Goal: Use online tool/utility

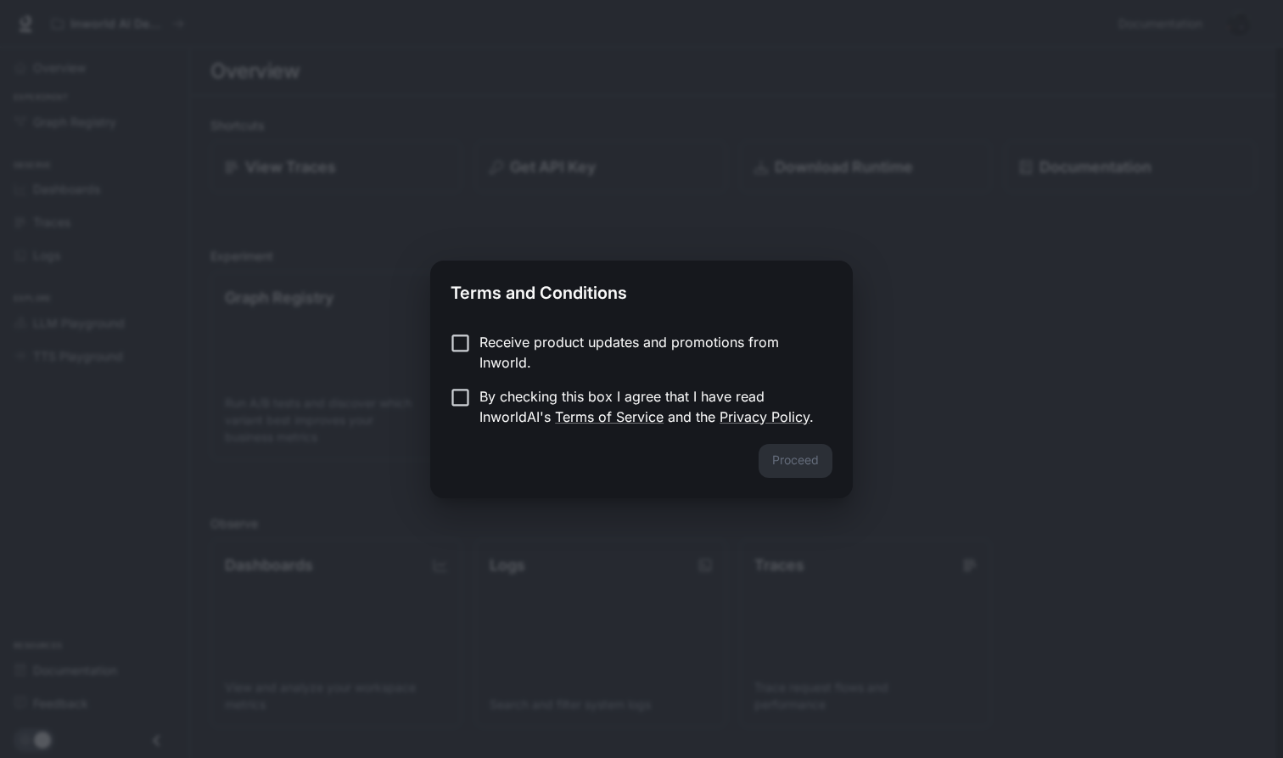
click at [543, 395] on p "By checking this box I agree that I have read InworldAI's Terms of Service and …" at bounding box center [648, 406] width 339 height 41
click at [764, 446] on button "Proceed" at bounding box center [796, 461] width 74 height 34
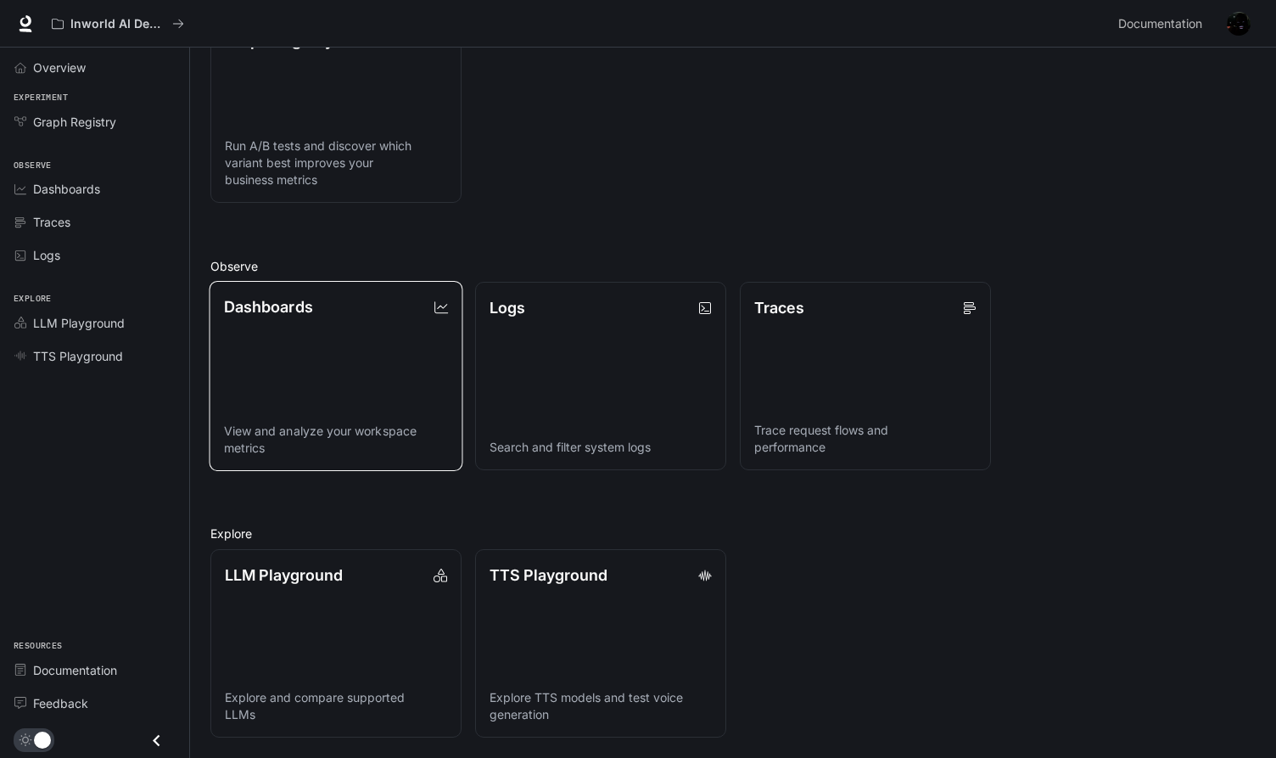
scroll to position [229, 0]
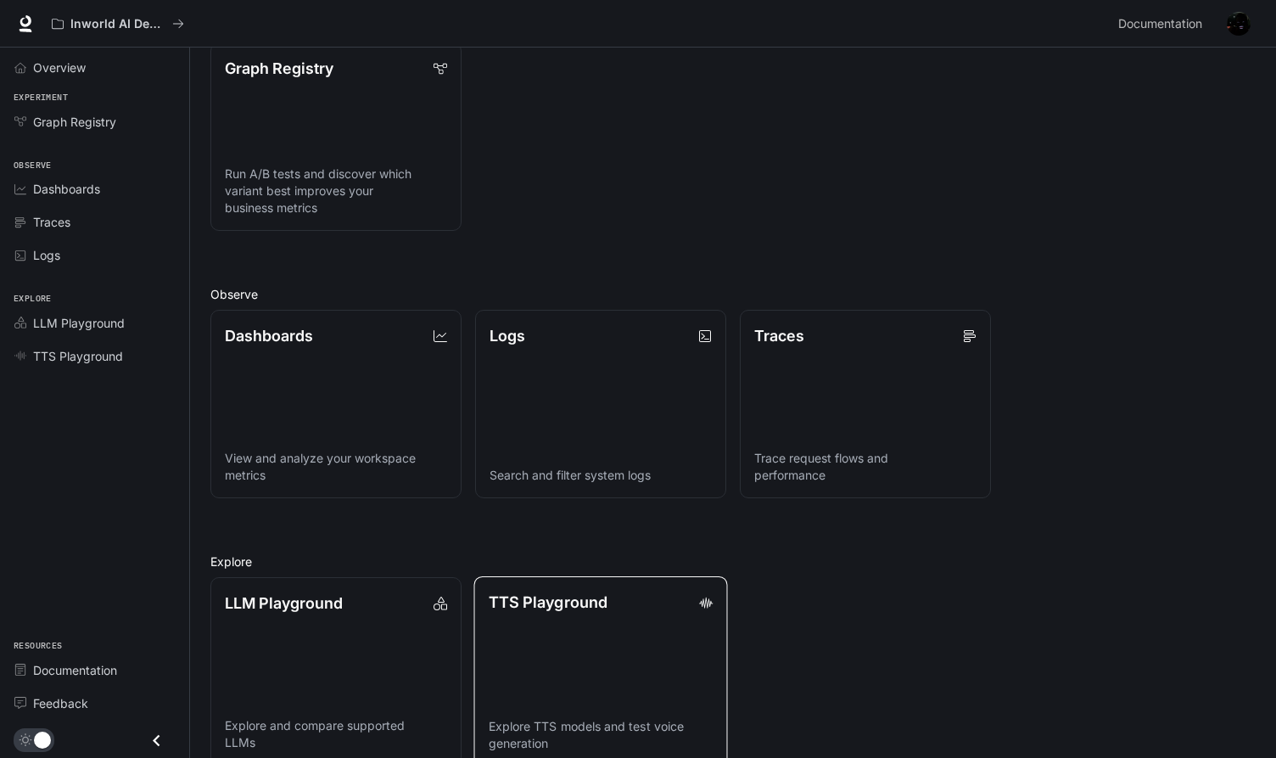
click at [546, 642] on link "TTS Playground Explore TTS models and test voice generation" at bounding box center [601, 671] width 254 height 190
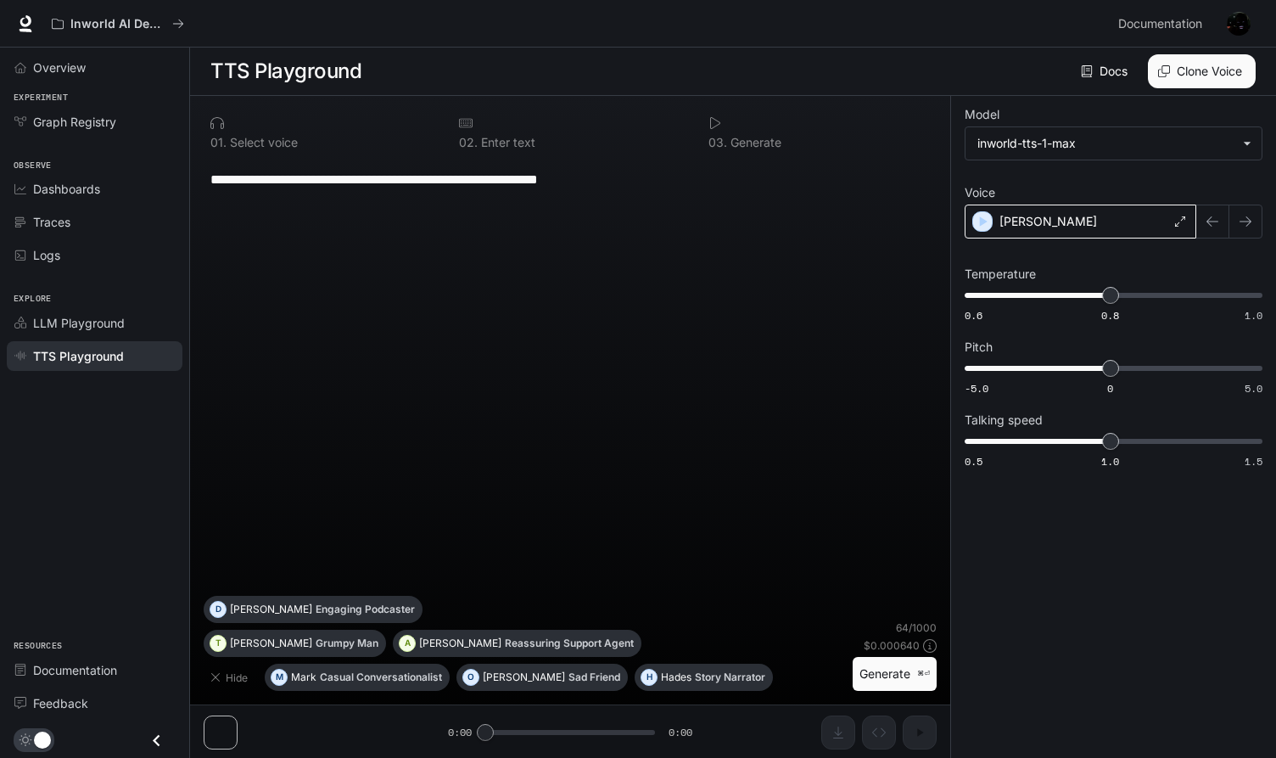
click at [1142, 223] on div "[PERSON_NAME]" at bounding box center [1081, 222] width 232 height 34
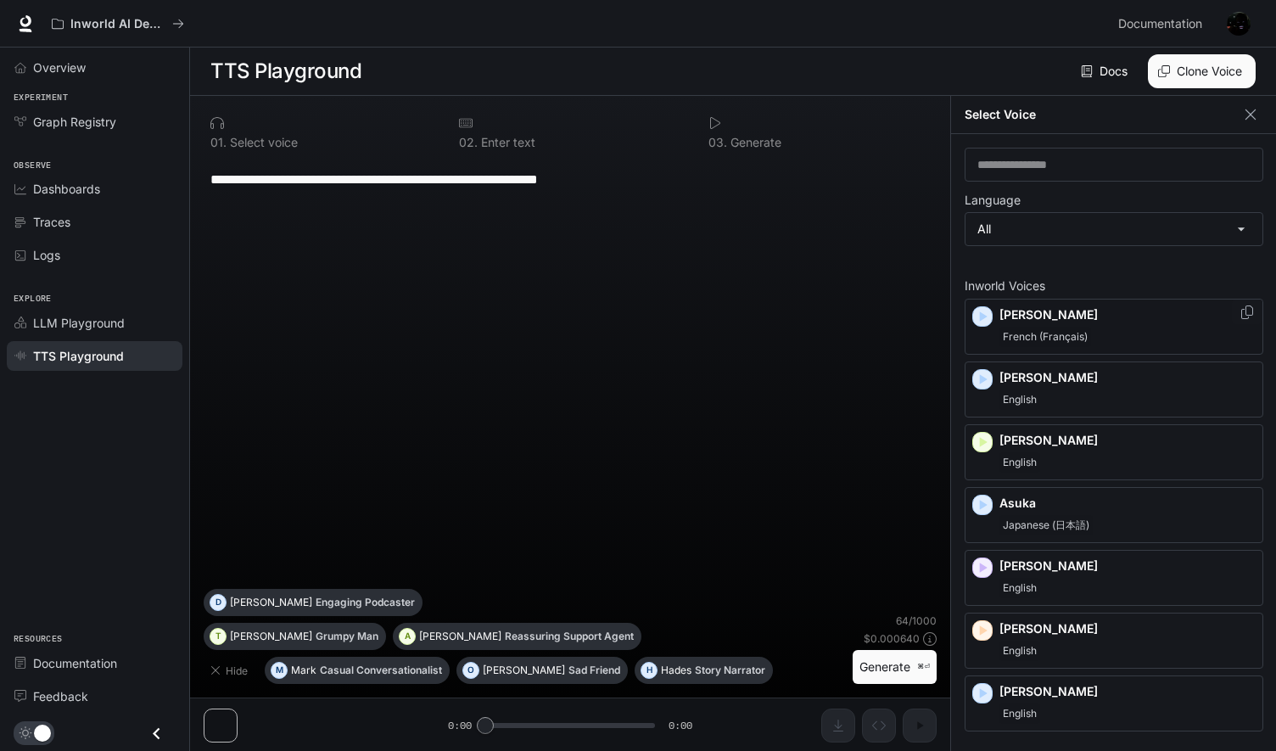
click at [1051, 327] on span "French (Français)" at bounding box center [1046, 337] width 92 height 20
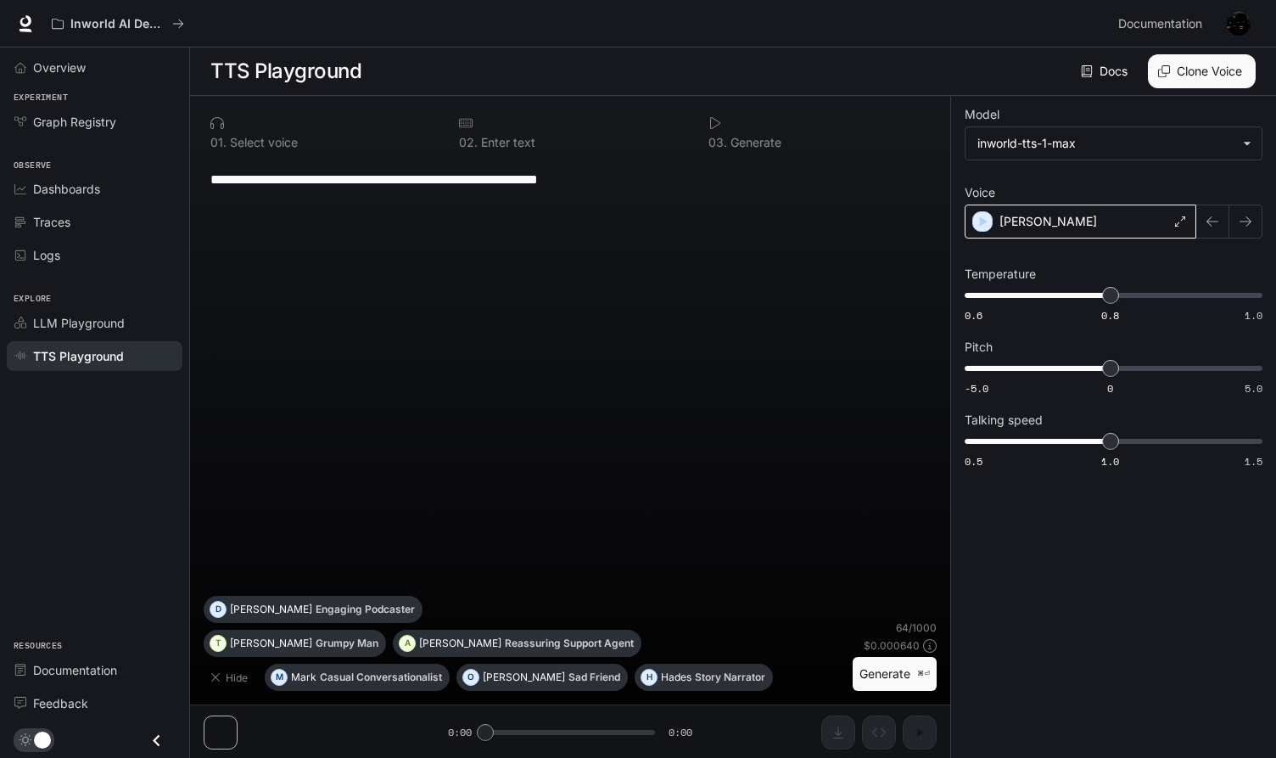
click at [1046, 222] on div "[PERSON_NAME]" at bounding box center [1081, 222] width 232 height 34
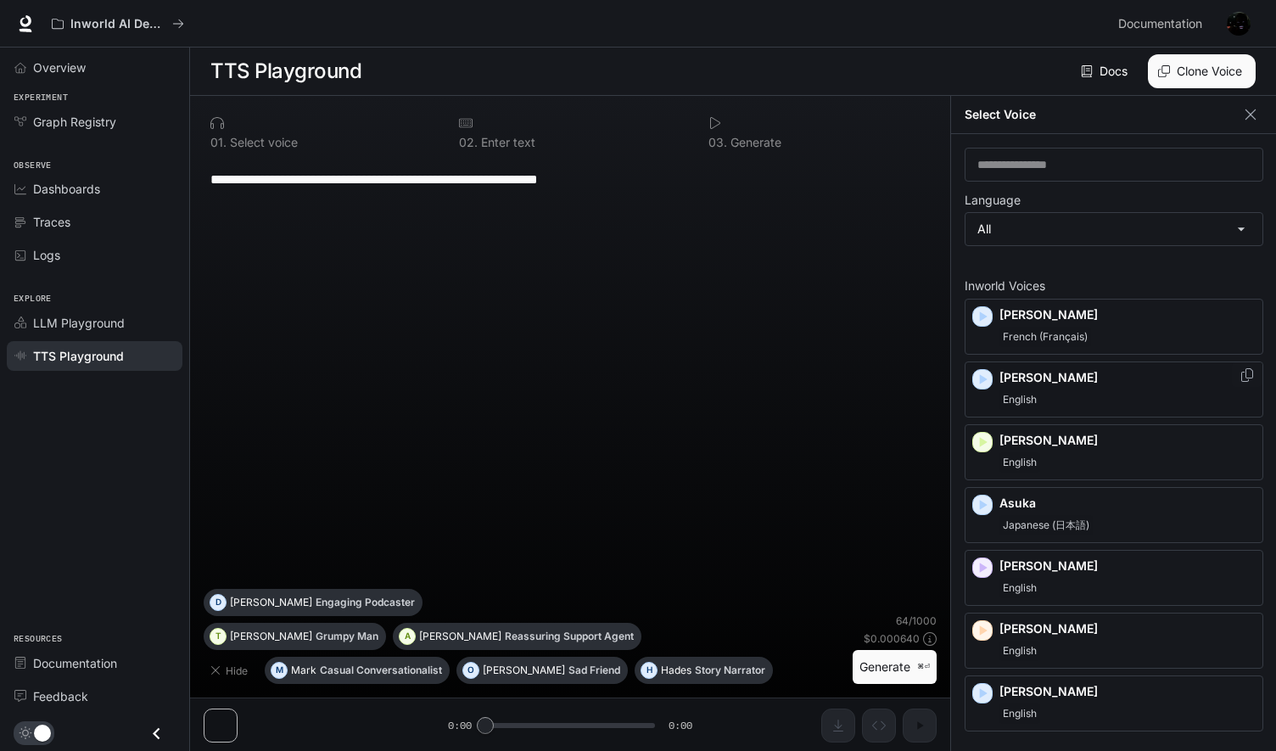
click at [1054, 393] on div "English" at bounding box center [1128, 399] width 256 height 20
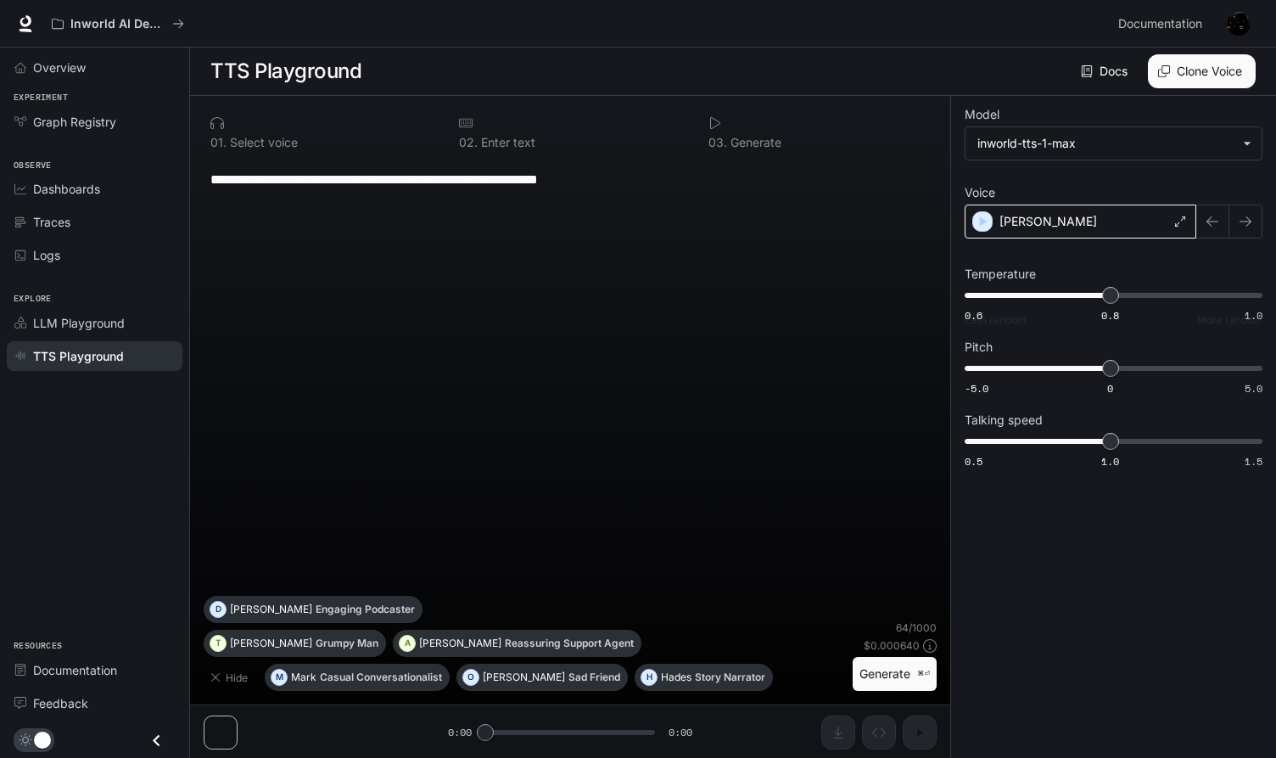
click at [1072, 227] on div "[PERSON_NAME]" at bounding box center [1081, 222] width 232 height 34
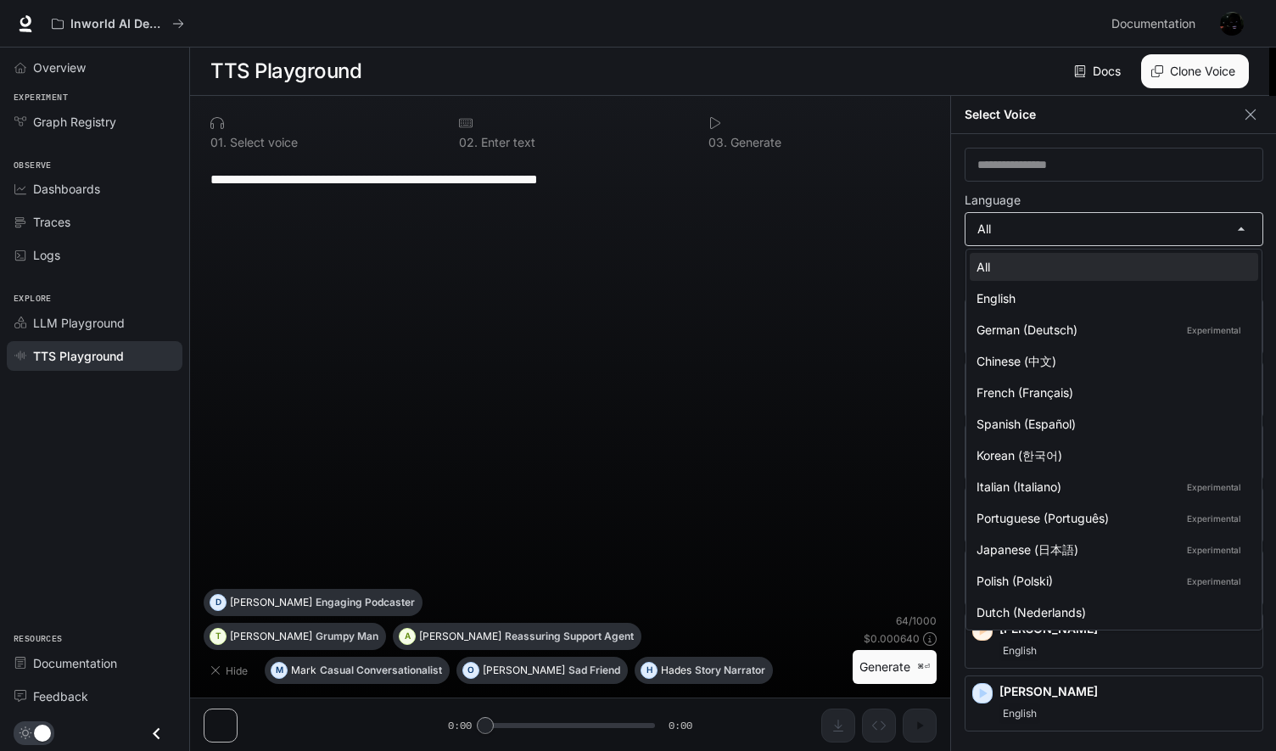
click at [1015, 234] on body "**********" at bounding box center [638, 376] width 1276 height 752
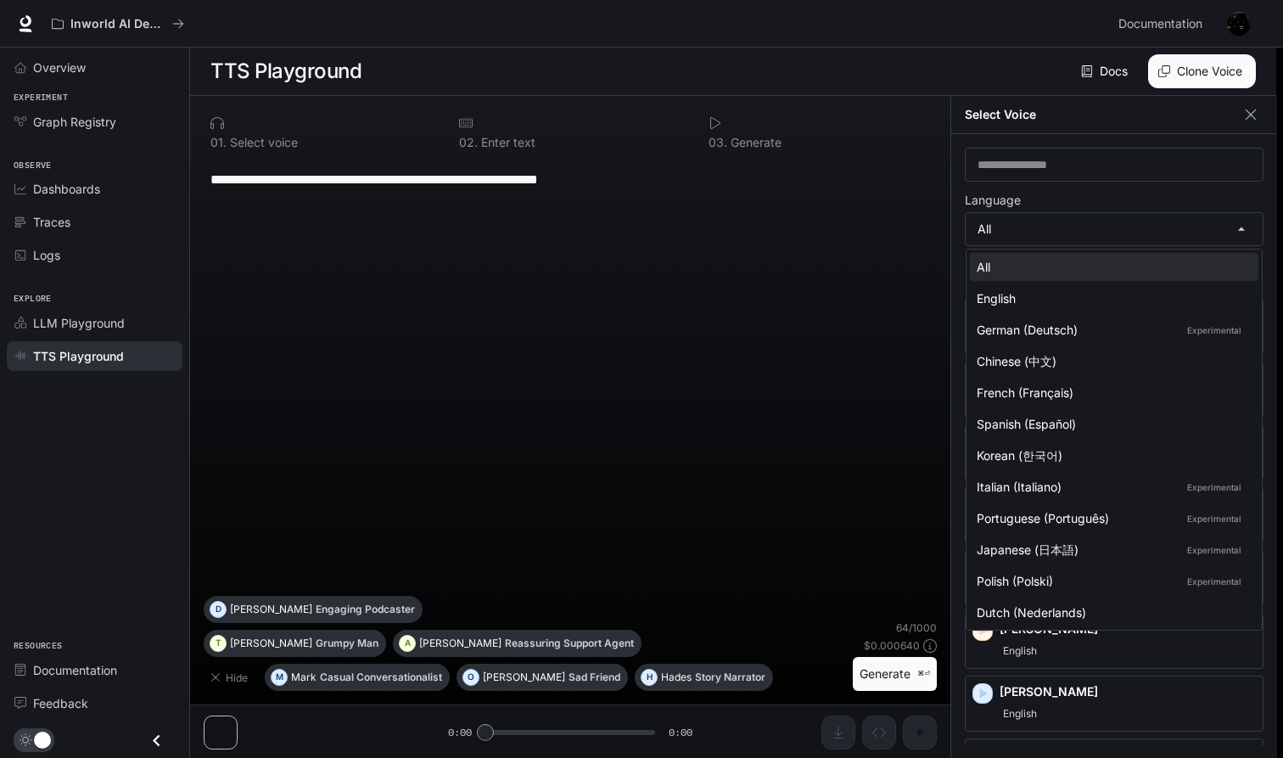
click at [1044, 230] on div at bounding box center [641, 379] width 1283 height 758
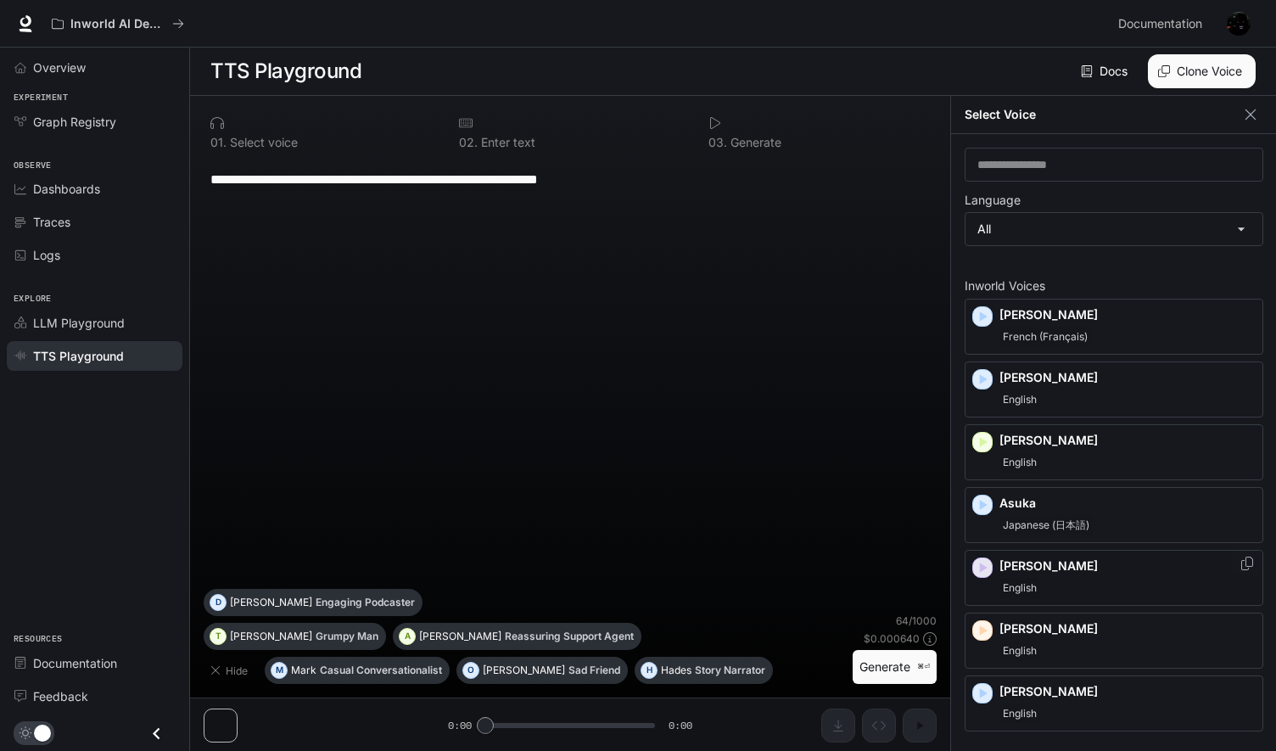
click at [983, 563] on icon "button" at bounding box center [984, 568] width 8 height 10
click at [983, 378] on icon "button" at bounding box center [984, 379] width 8 height 10
click at [983, 439] on icon "button" at bounding box center [984, 442] width 8 height 10
click at [983, 319] on icon "button" at bounding box center [984, 316] width 8 height 10
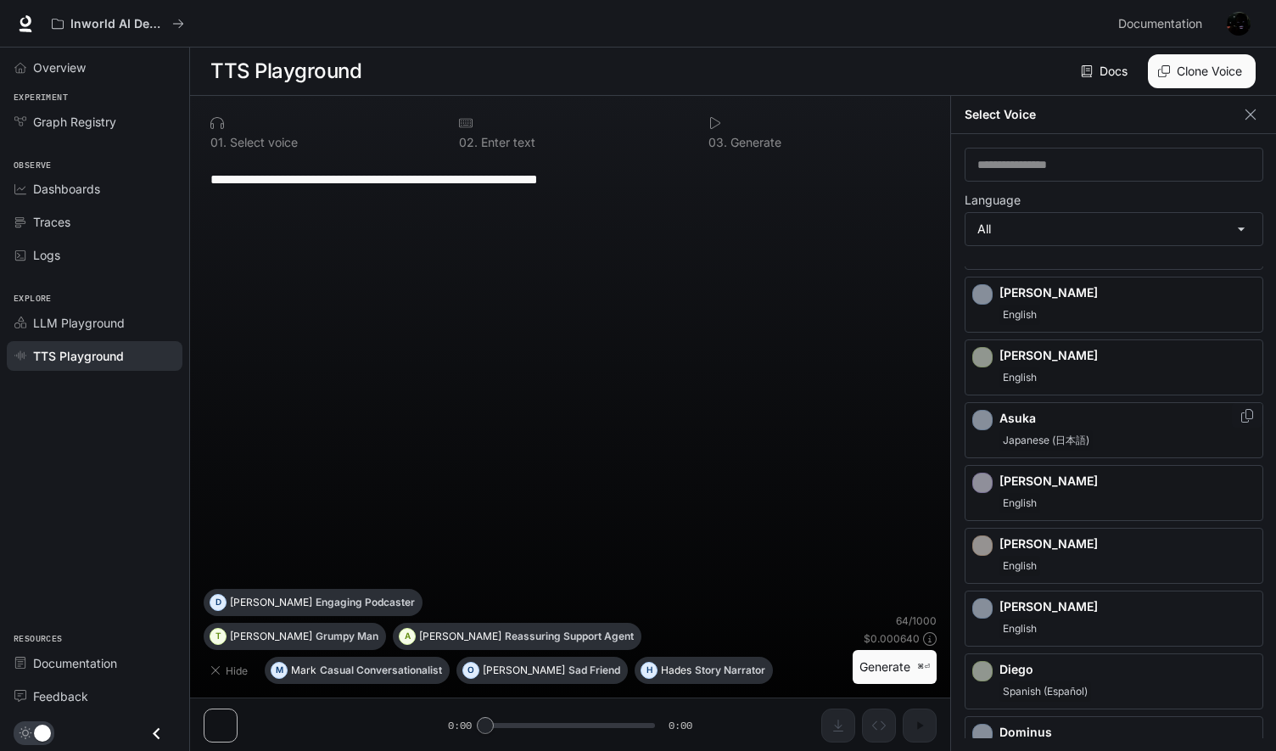
scroll to position [113, 0]
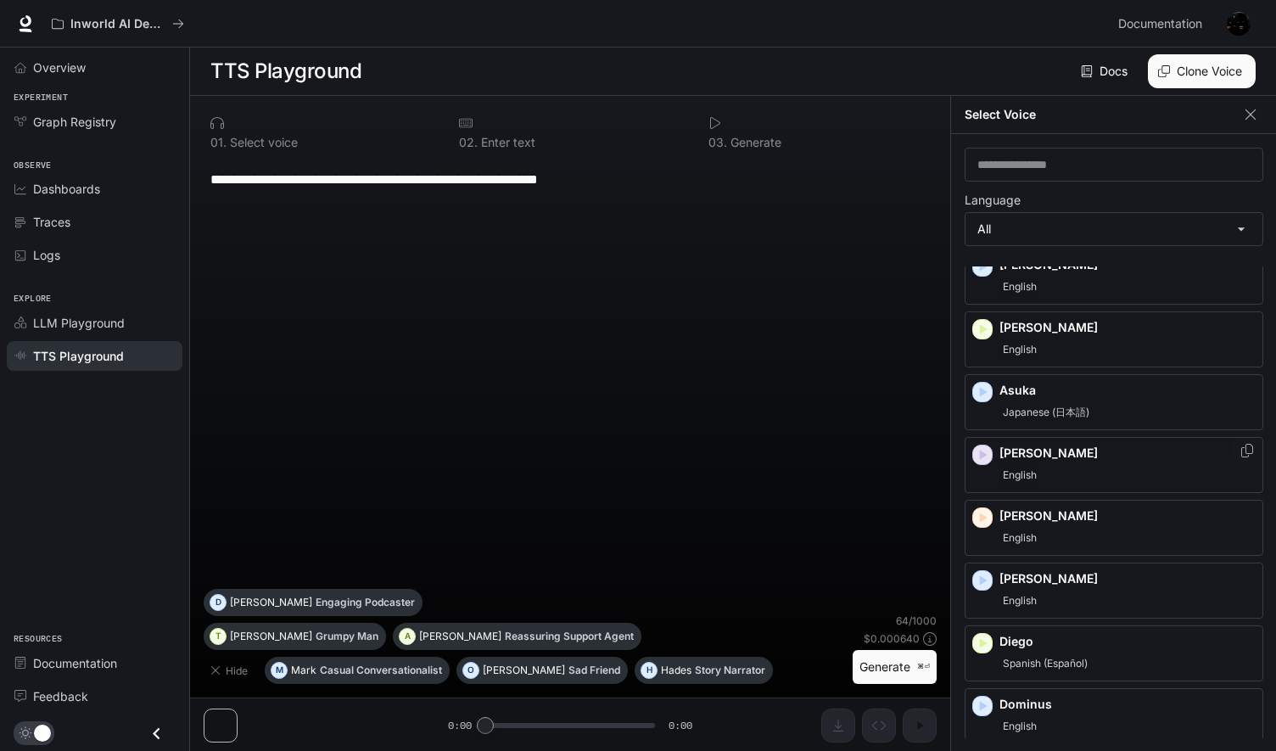
click at [983, 453] on icon "button" at bounding box center [984, 455] width 8 height 10
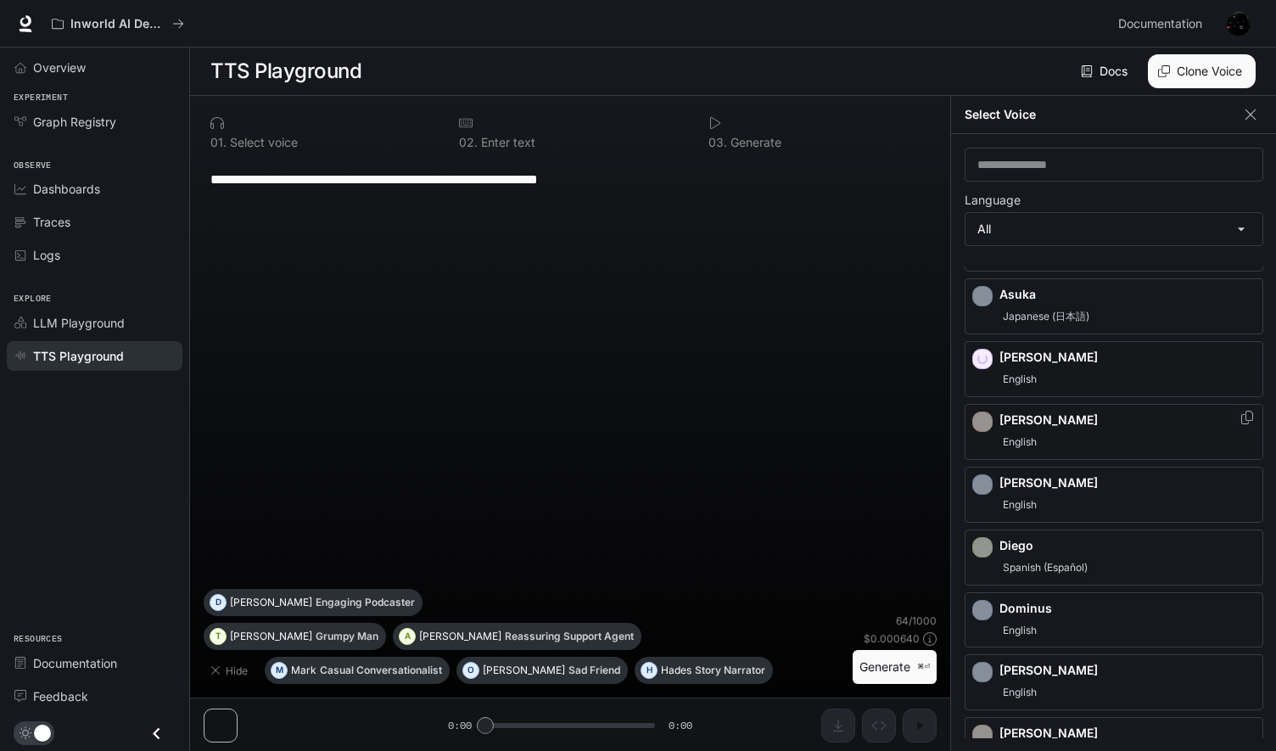
scroll to position [211, 0]
click at [985, 422] on div "[PERSON_NAME]" at bounding box center [1114, 429] width 299 height 56
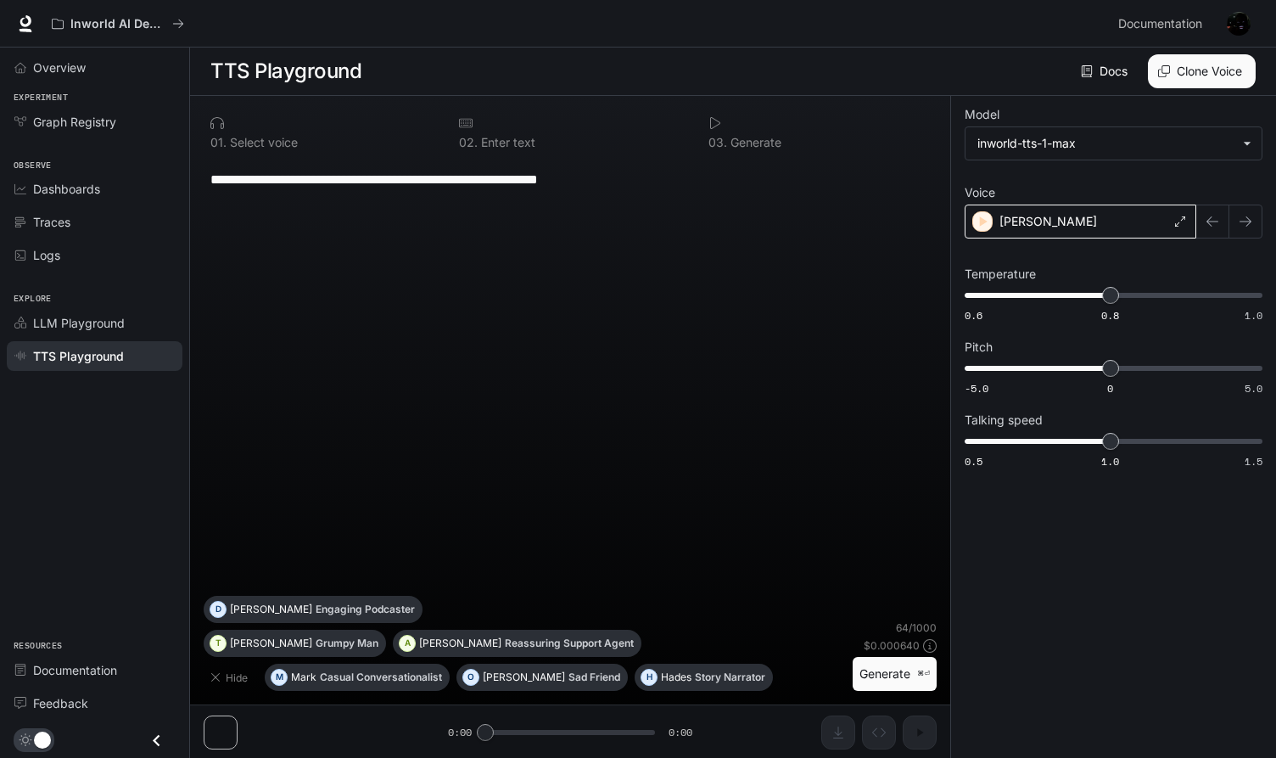
click at [1090, 228] on div "[PERSON_NAME]" at bounding box center [1081, 222] width 232 height 34
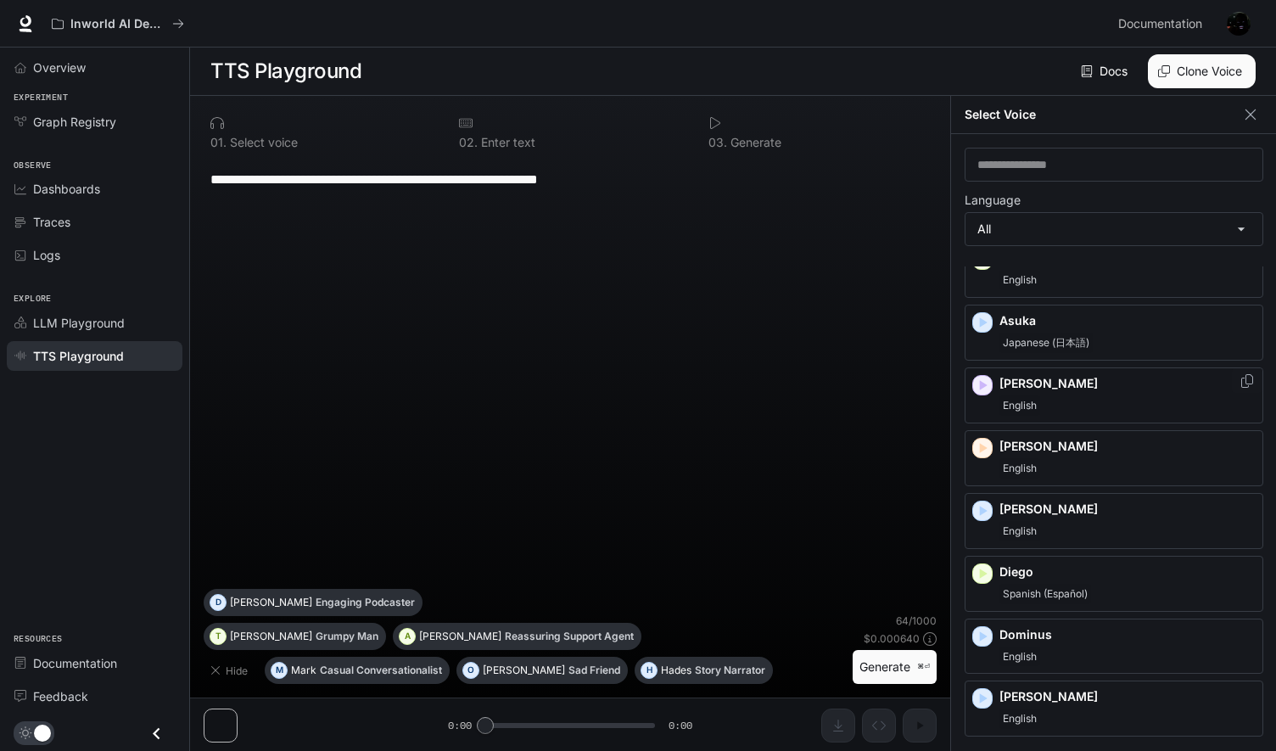
scroll to position [185, 0]
click at [983, 440] on icon "button" at bounding box center [984, 445] width 8 height 10
click at [983, 505] on icon "button" at bounding box center [984, 508] width 8 height 10
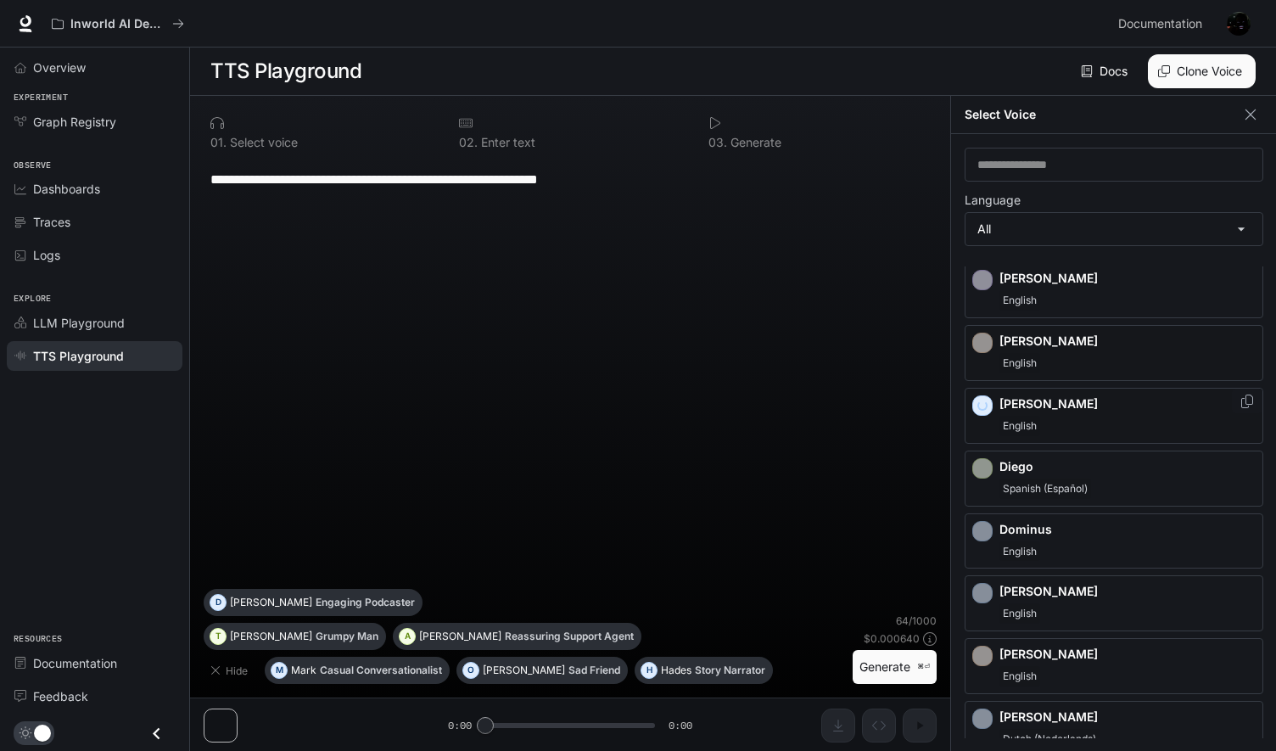
scroll to position [296, 0]
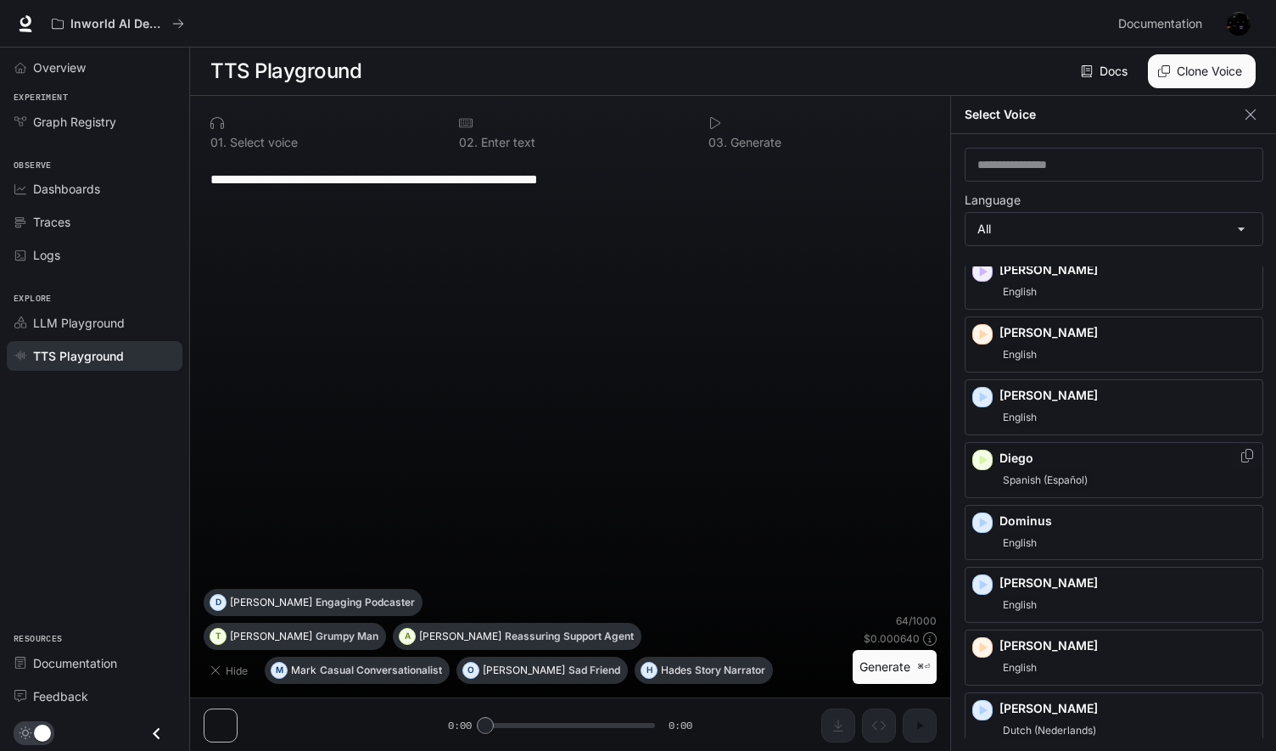
click at [984, 455] on icon "button" at bounding box center [984, 460] width 8 height 10
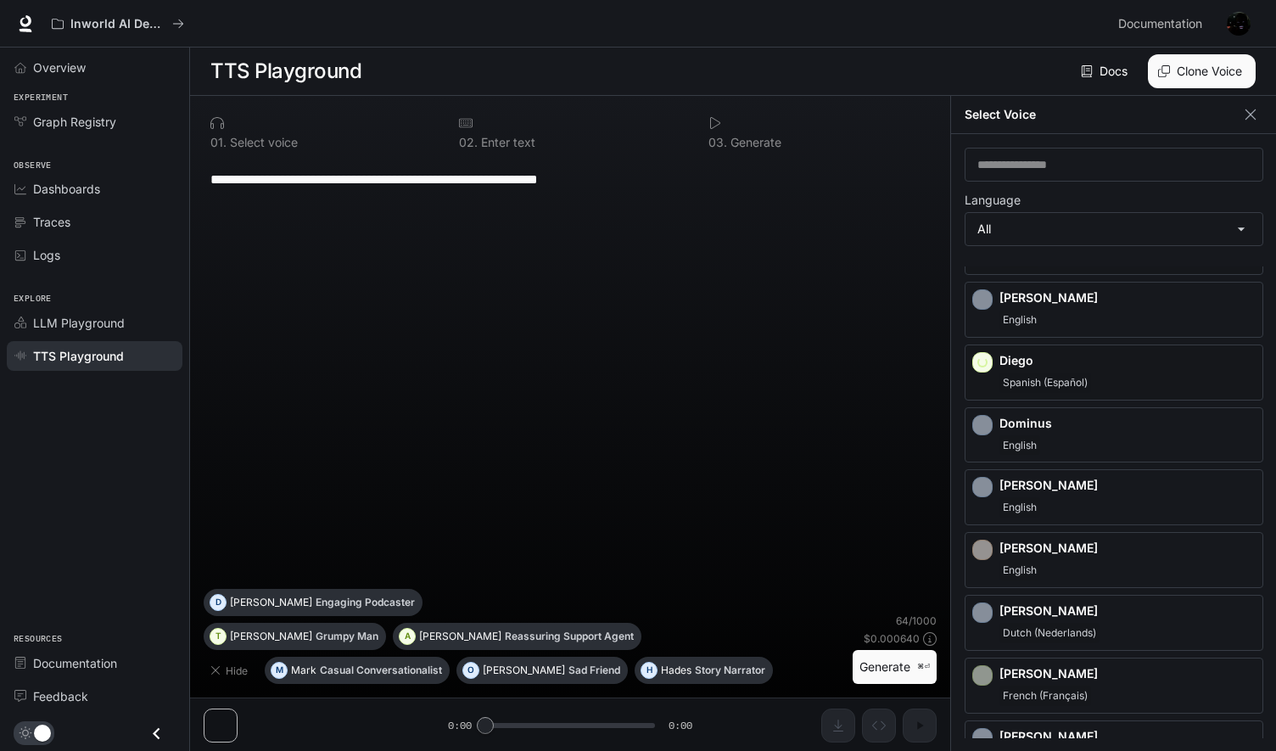
scroll to position [395, 0]
click at [983, 418] on icon "button" at bounding box center [984, 423] width 8 height 10
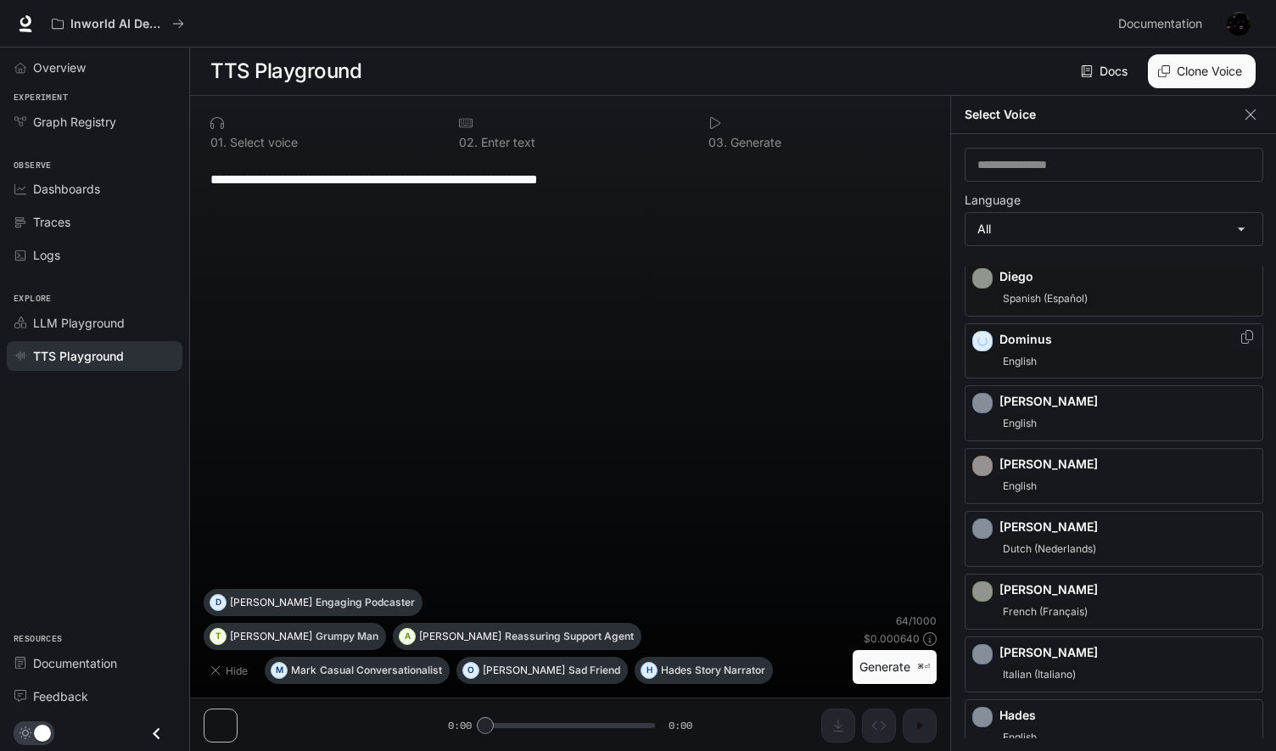
scroll to position [479, 0]
click at [983, 397] on icon "button" at bounding box center [984, 402] width 8 height 10
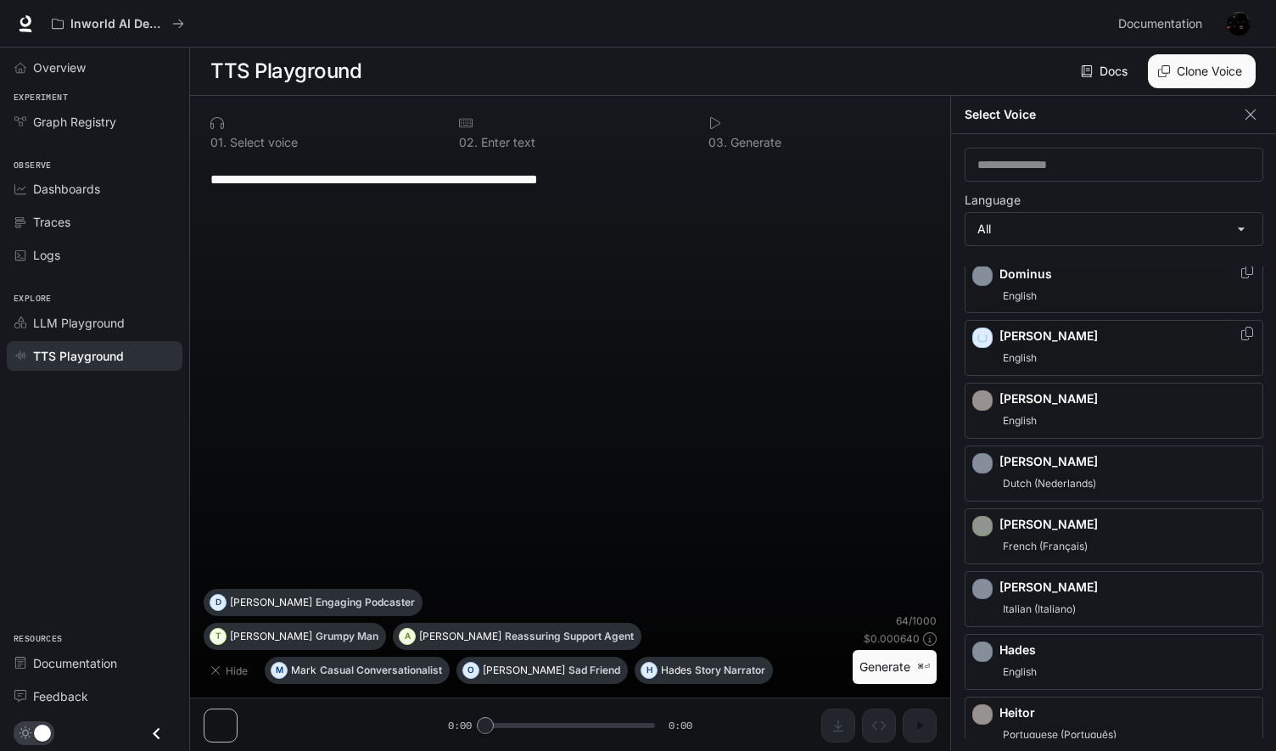
scroll to position [545, 0]
click at [984, 394] on icon "button" at bounding box center [982, 398] width 17 height 17
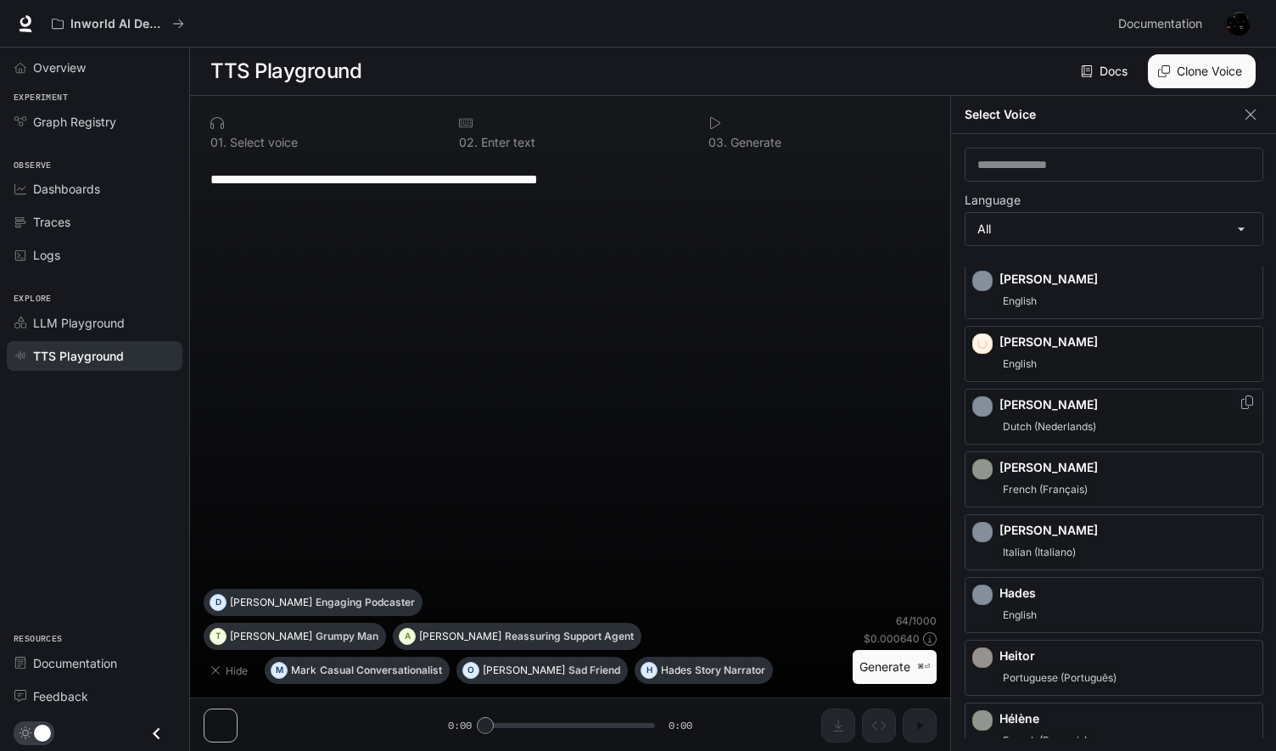
scroll to position [620, 0]
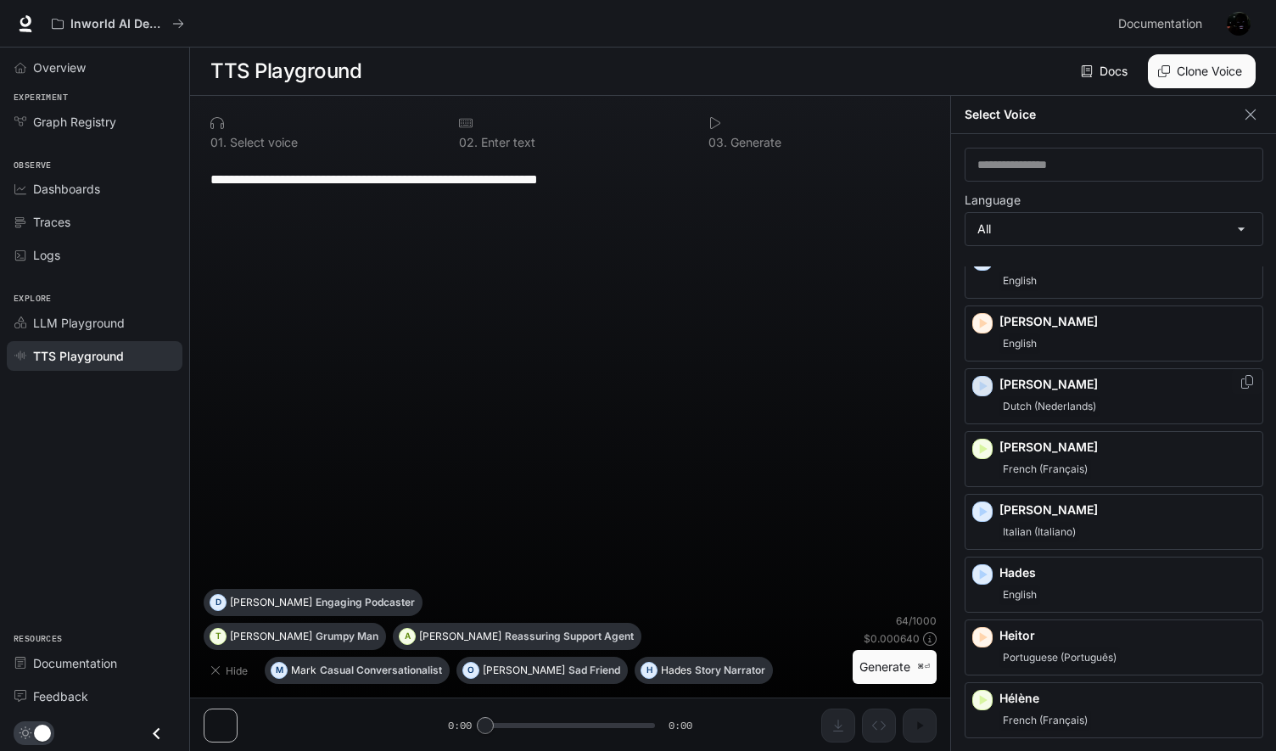
click at [983, 381] on icon "button" at bounding box center [984, 386] width 8 height 10
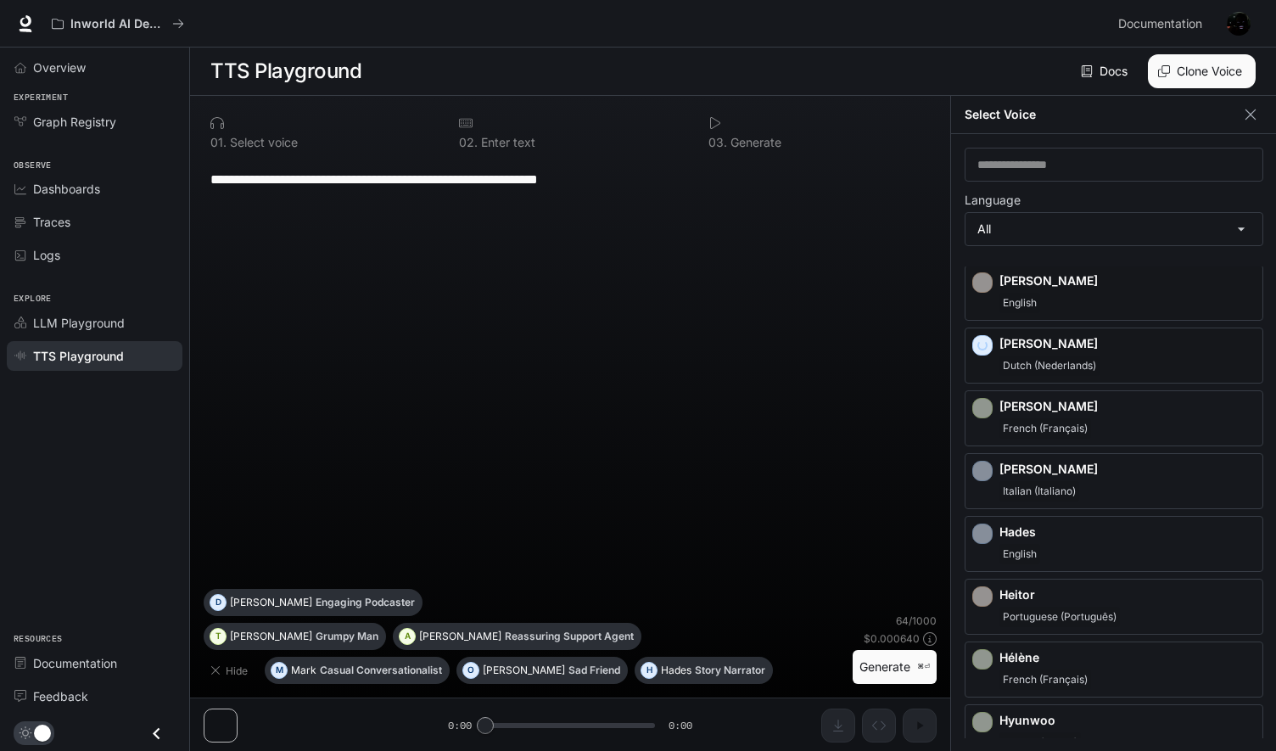
scroll to position [675, 0]
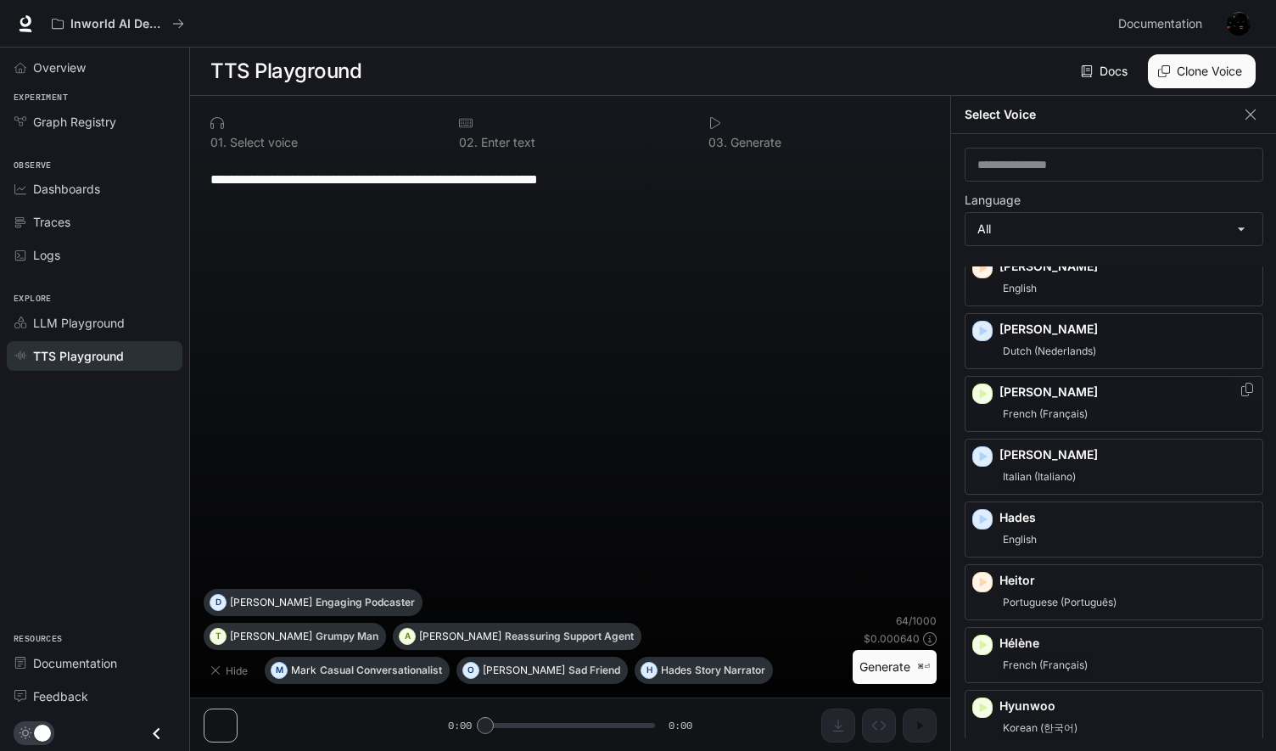
click at [983, 389] on icon "button" at bounding box center [984, 394] width 8 height 10
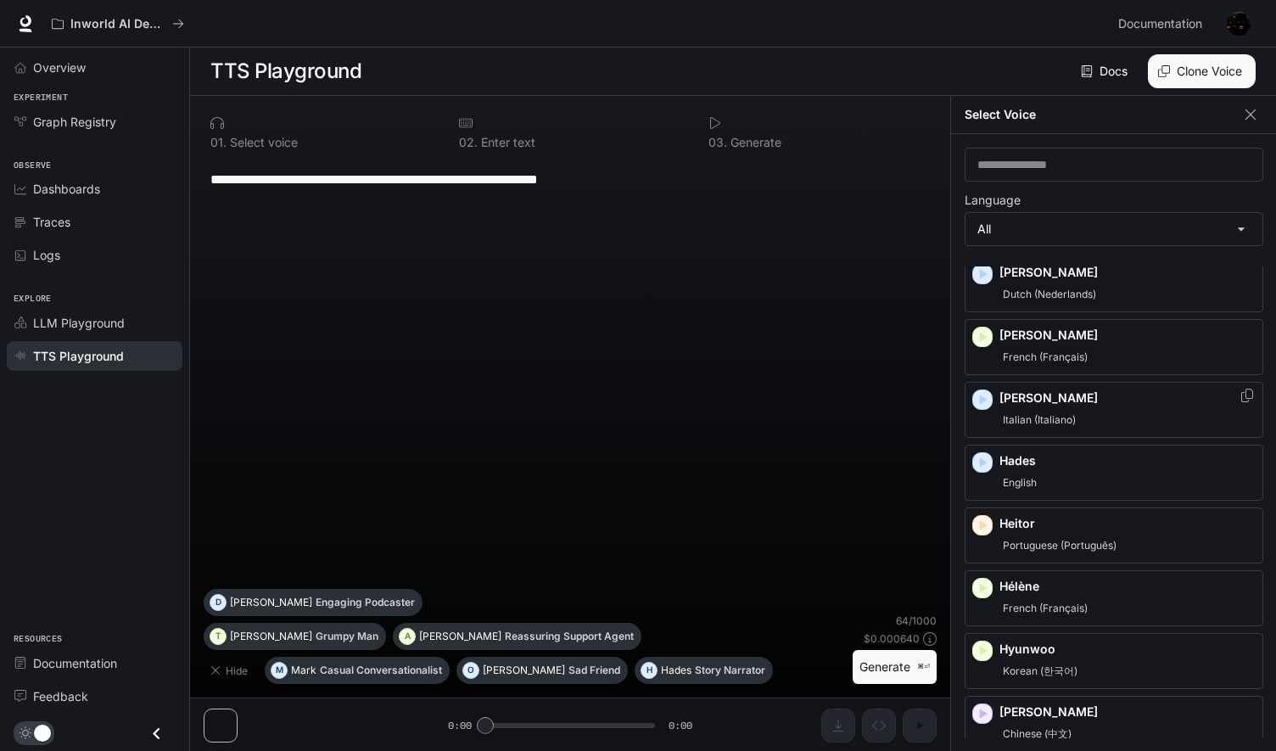
click at [983, 395] on icon "button" at bounding box center [984, 400] width 8 height 10
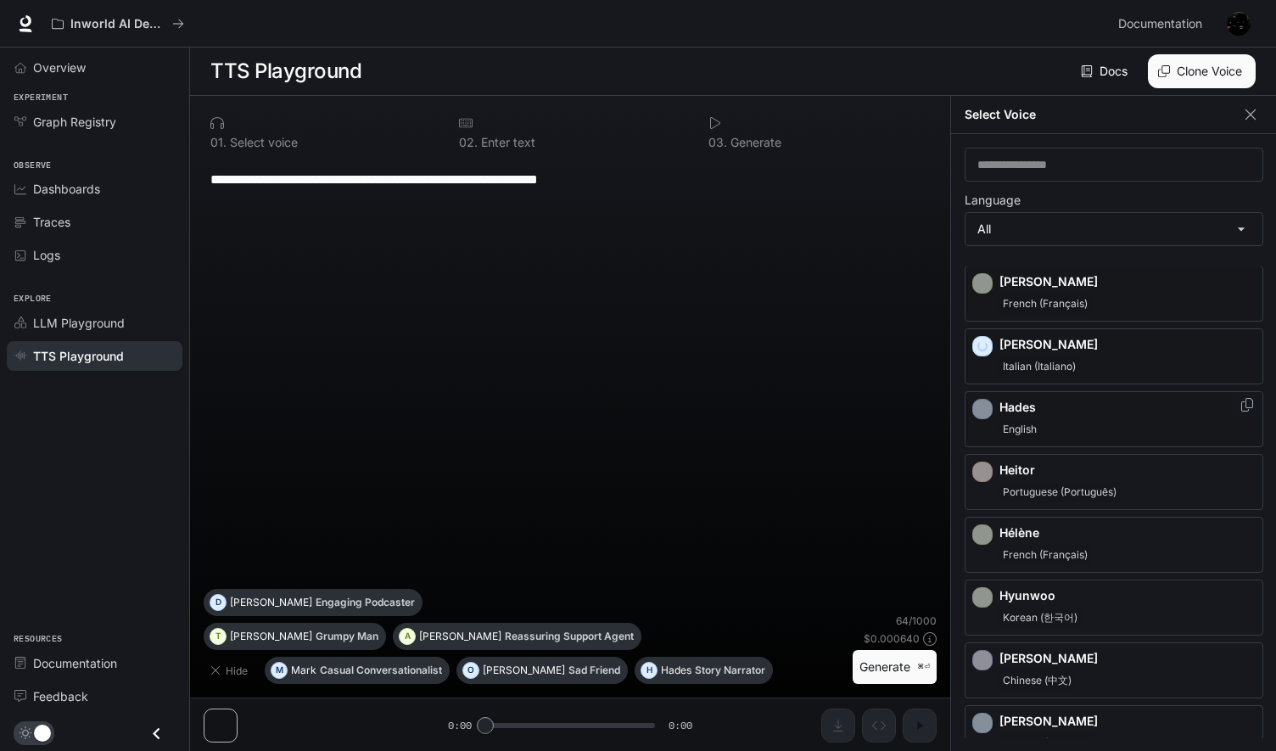
scroll to position [811, 0]
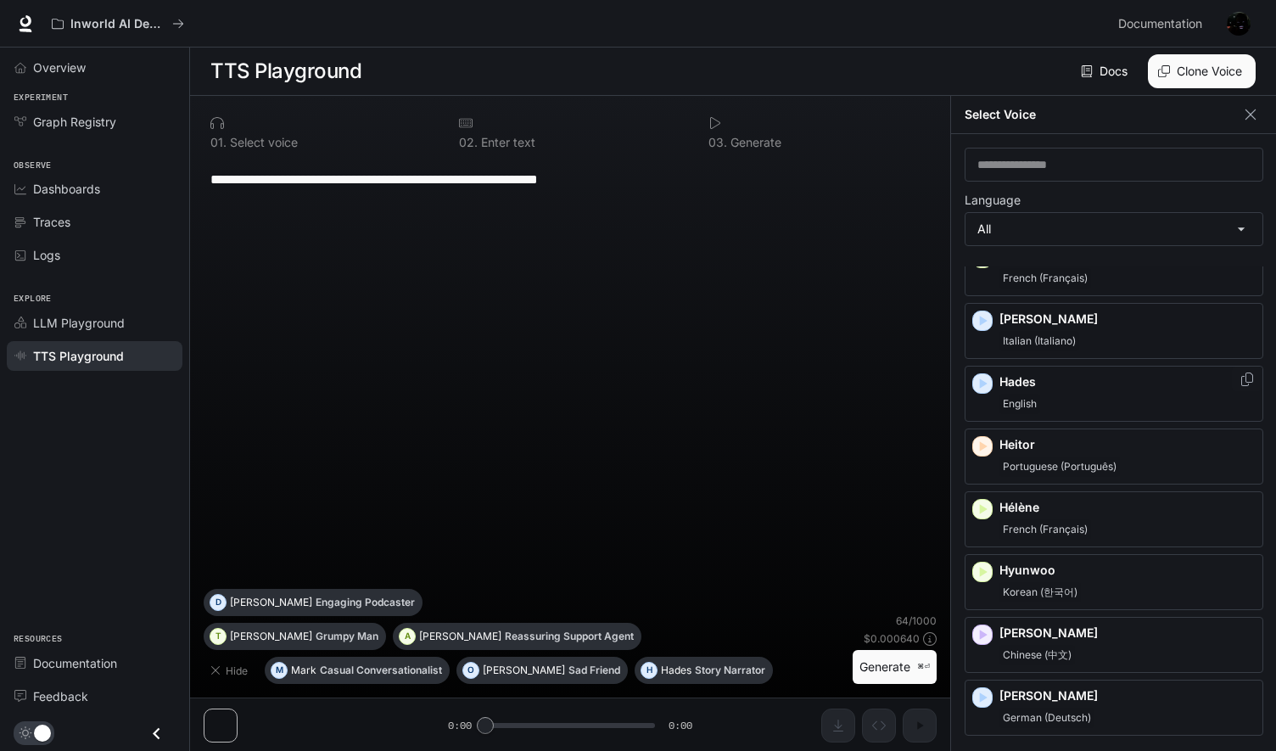
click at [983, 378] on icon "button" at bounding box center [984, 383] width 8 height 10
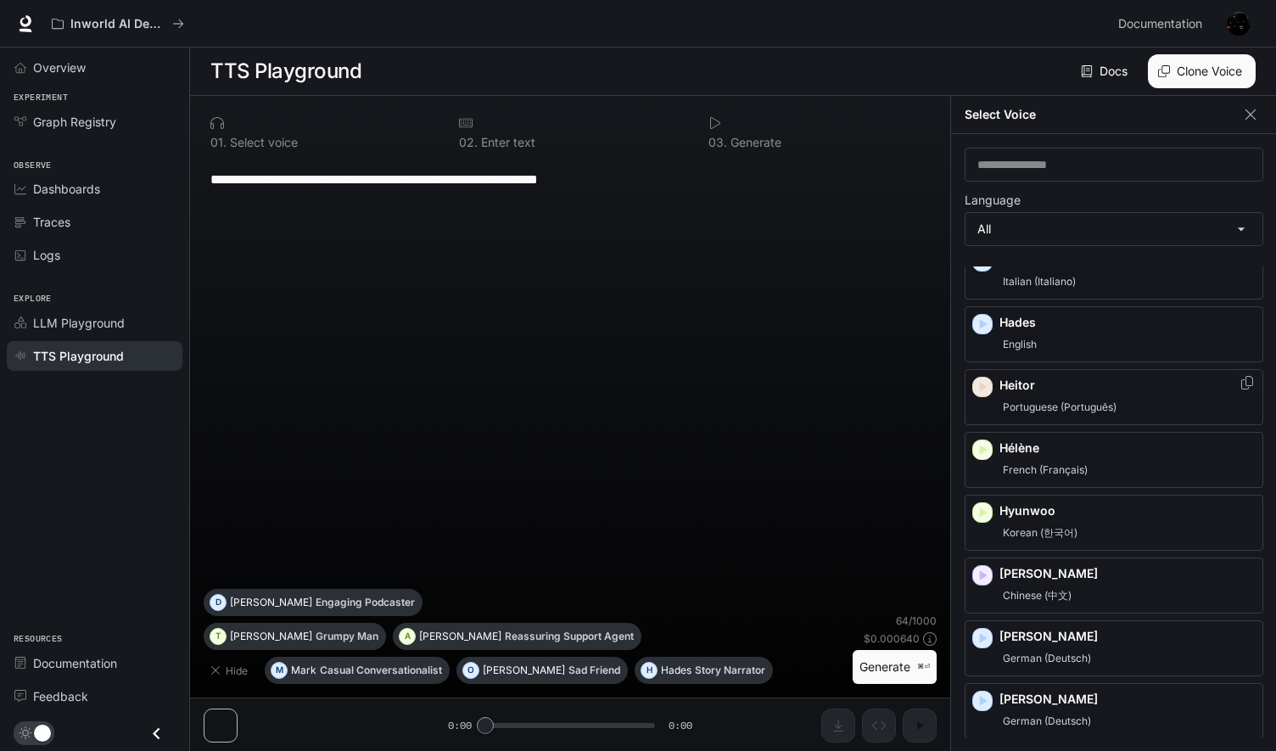
click at [983, 382] on icon "button" at bounding box center [984, 387] width 8 height 10
click at [983, 445] on icon "button" at bounding box center [984, 450] width 8 height 10
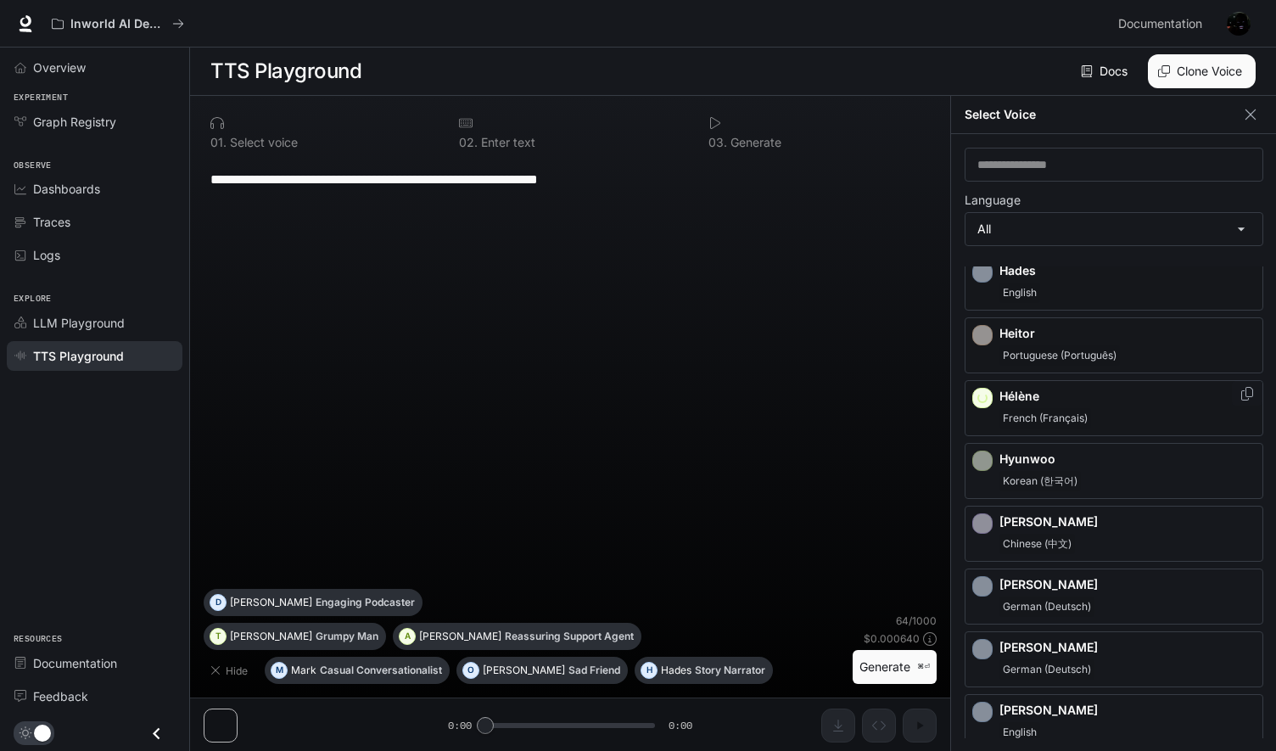
scroll to position [948, 0]
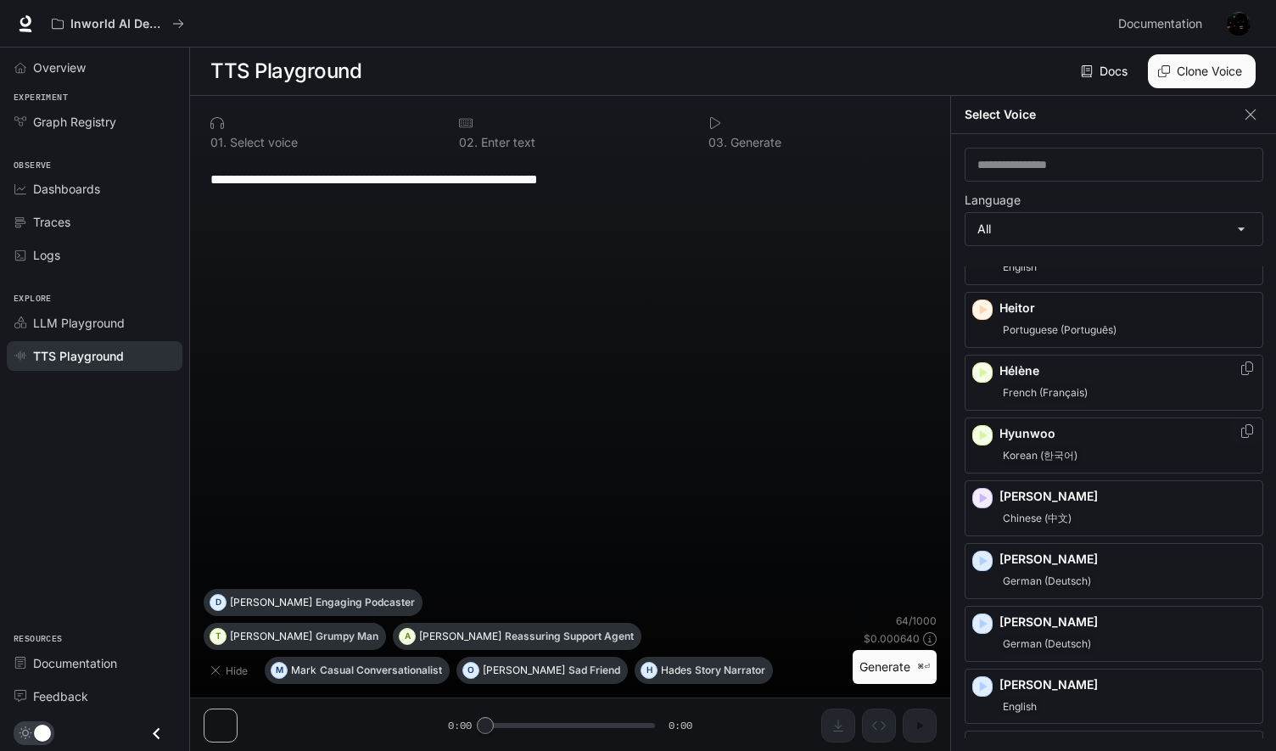
click at [983, 430] on icon "button" at bounding box center [984, 435] width 8 height 10
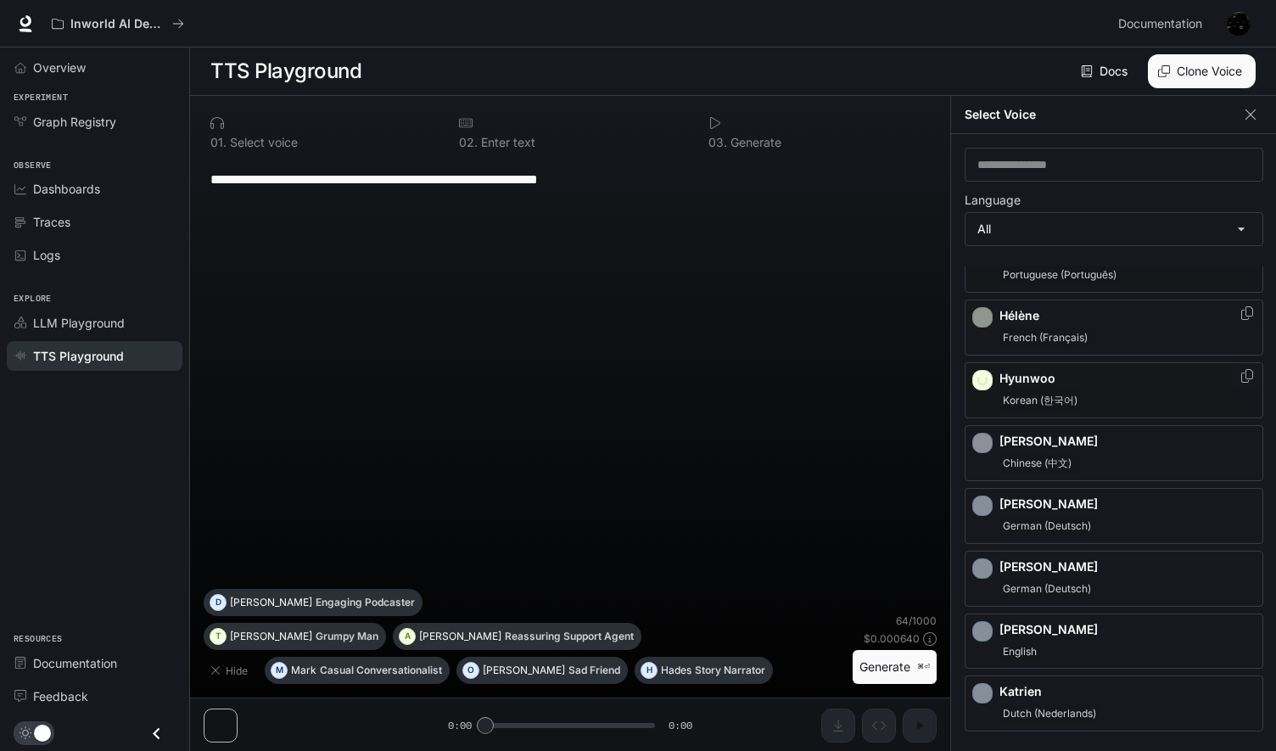
scroll to position [1035, 0]
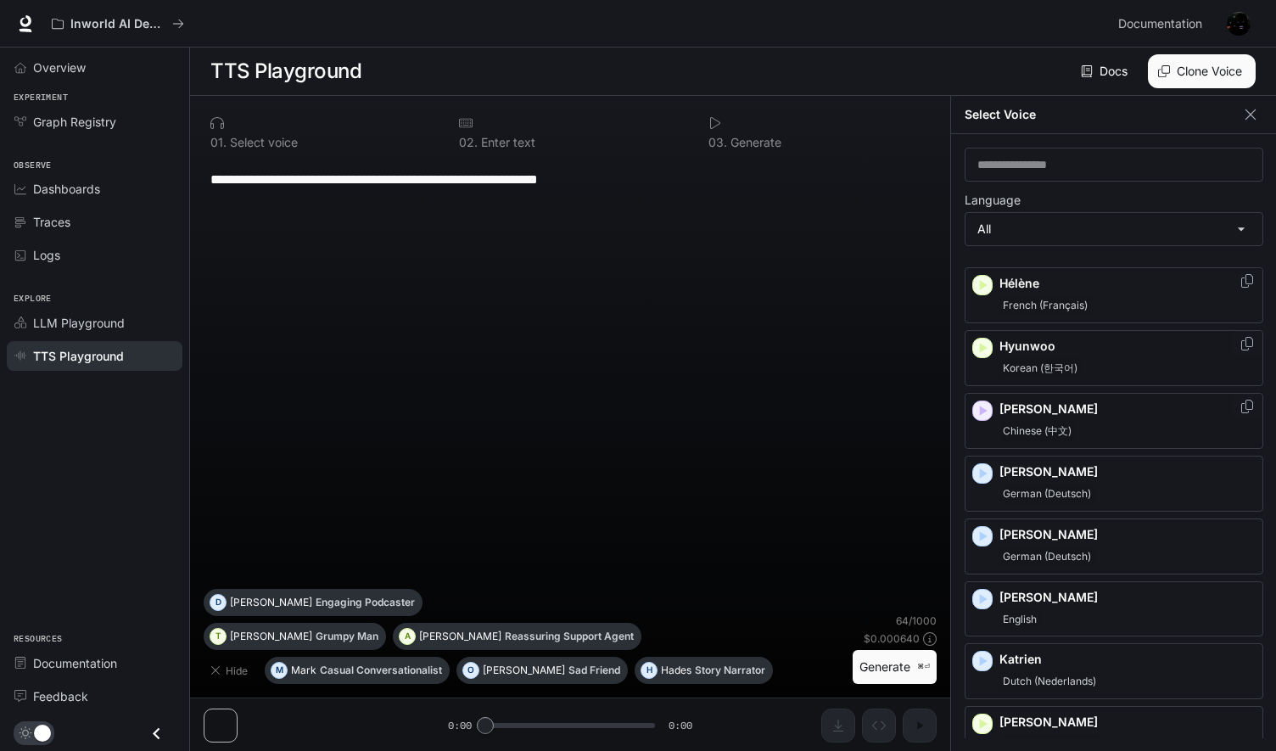
click at [983, 402] on icon "button" at bounding box center [982, 410] width 17 height 17
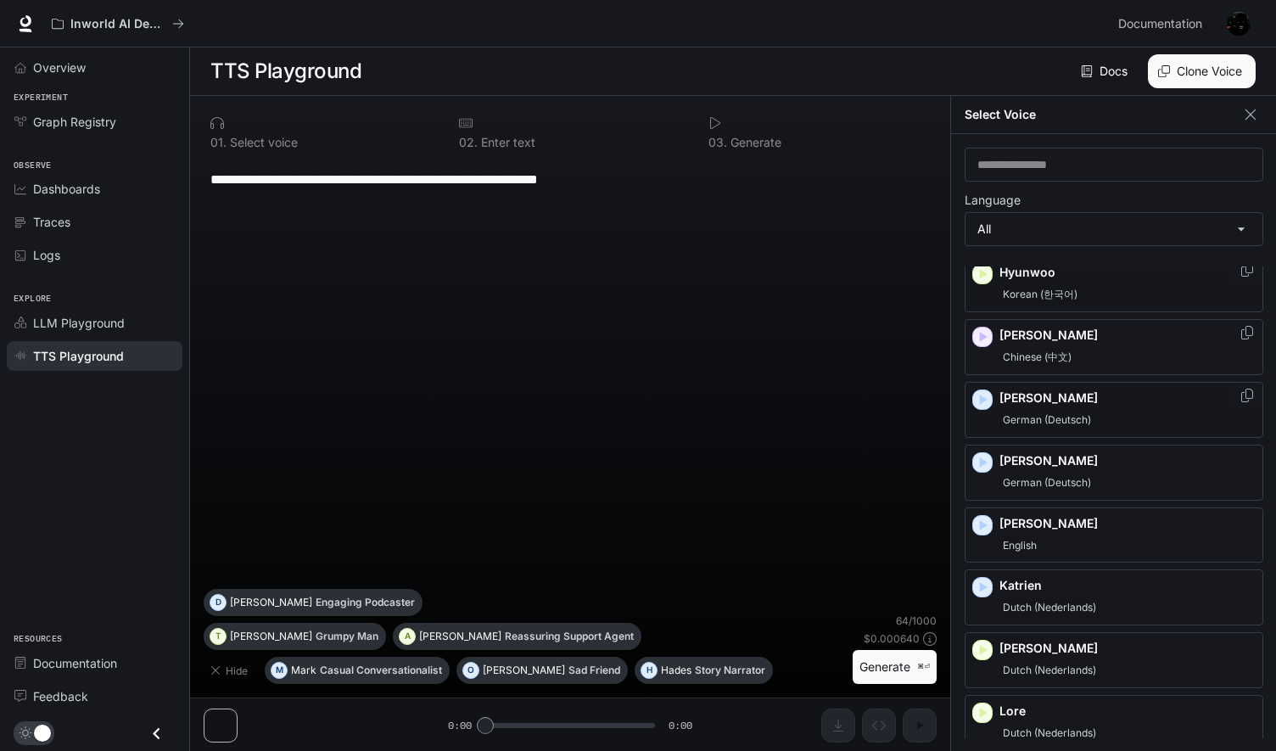
click at [983, 395] on icon "button" at bounding box center [984, 400] width 8 height 10
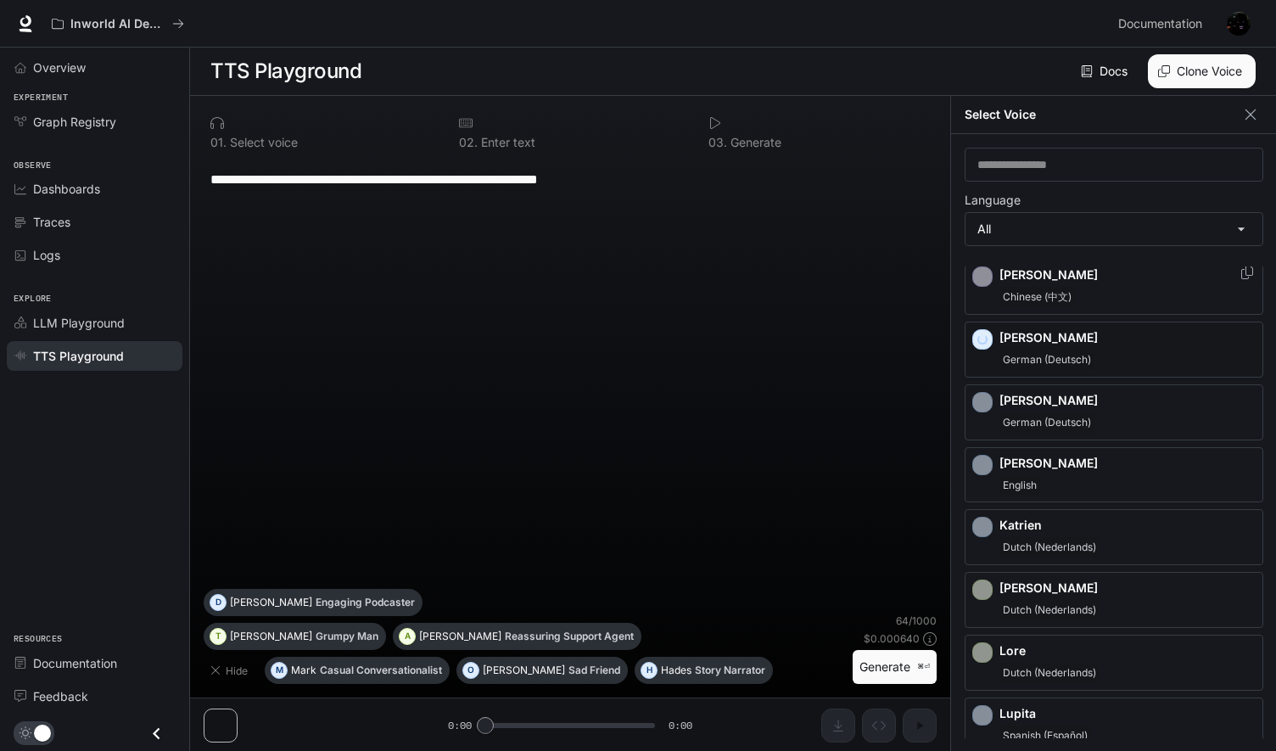
scroll to position [1170, 0]
